Goal: Check status

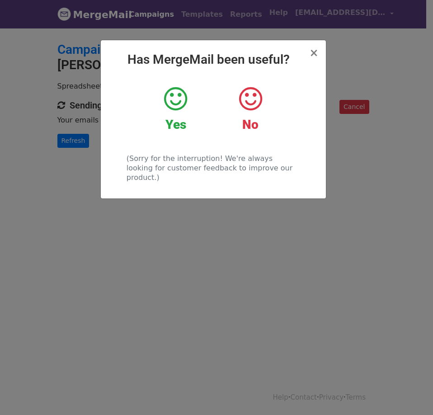
click at [179, 101] on icon at bounding box center [175, 98] width 23 height 27
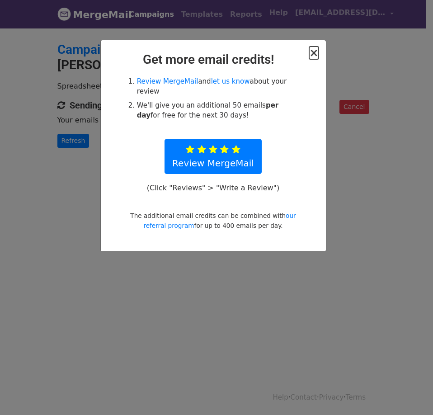
click at [313, 53] on span "×" at bounding box center [313, 53] width 9 height 13
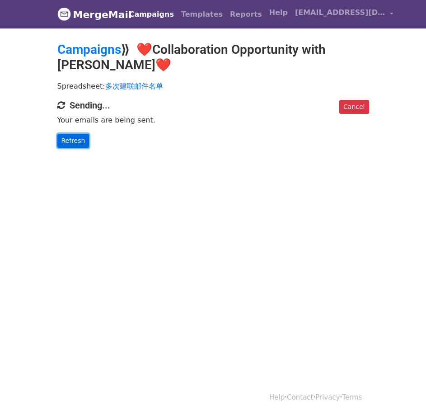
click at [66, 138] on link "Refresh" at bounding box center [73, 141] width 32 height 14
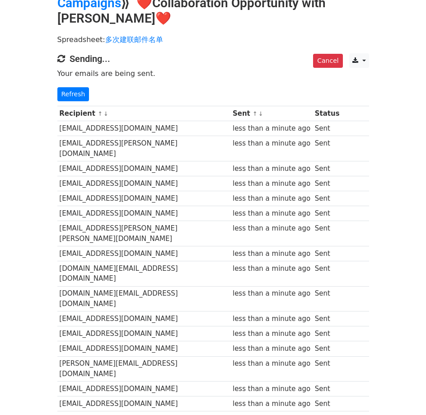
scroll to position [45, 0]
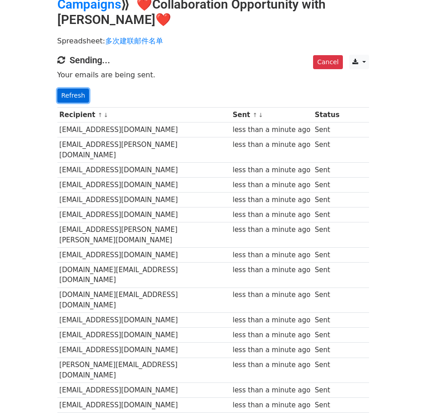
click at [65, 95] on link "Refresh" at bounding box center [73, 96] width 32 height 14
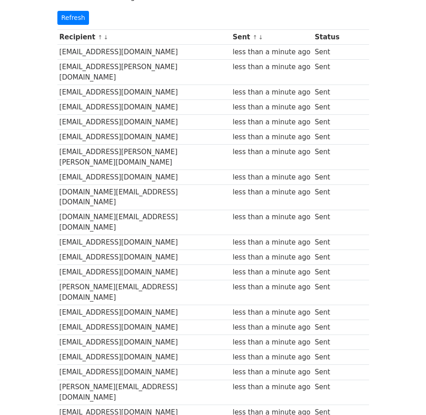
scroll to position [45, 0]
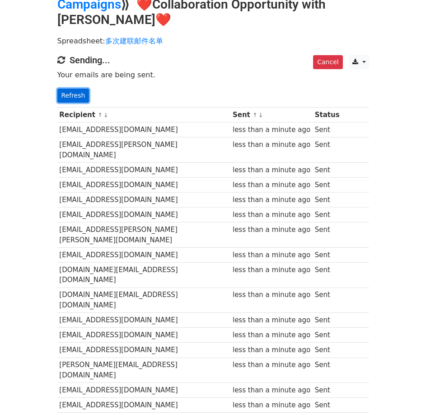
click at [75, 96] on link "Refresh" at bounding box center [73, 96] width 32 height 14
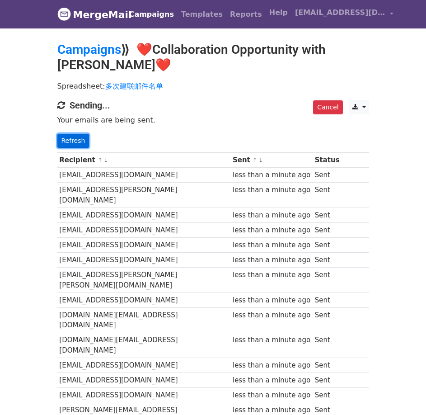
click at [78, 137] on link "Refresh" at bounding box center [73, 141] width 32 height 14
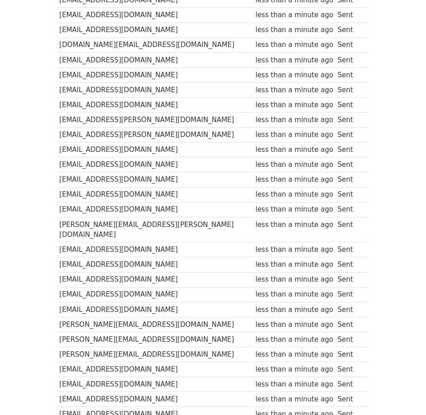
scroll to position [579, 0]
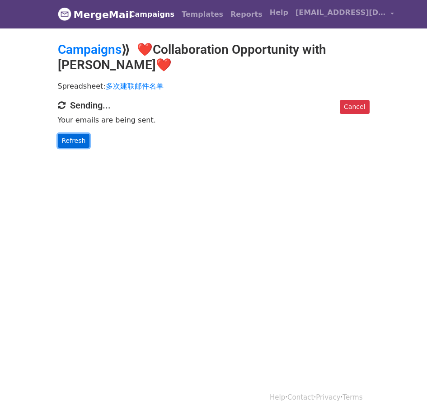
click at [75, 137] on link "Refresh" at bounding box center [74, 141] width 32 height 14
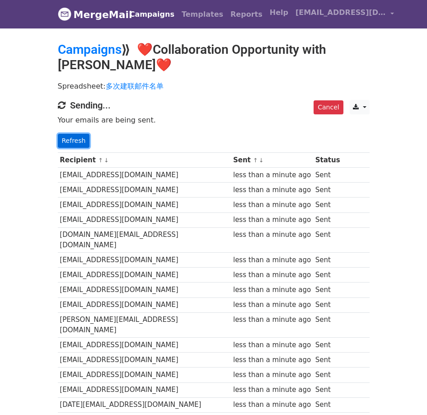
click at [72, 138] on link "Refresh" at bounding box center [74, 141] width 32 height 14
click at [81, 139] on link "Refresh" at bounding box center [74, 141] width 32 height 14
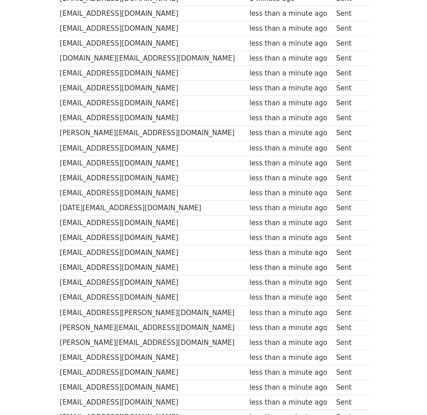
scroll to position [127, 0]
